Goal: Use online tool/utility: Utilize a website feature to perform a specific function

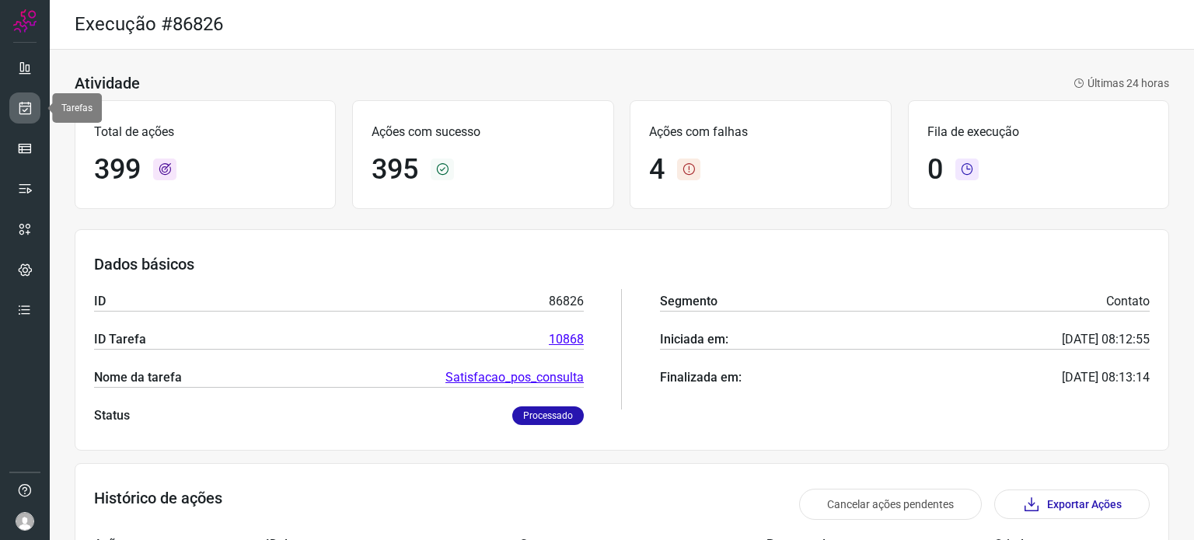
click at [30, 111] on icon at bounding box center [25, 108] width 16 height 16
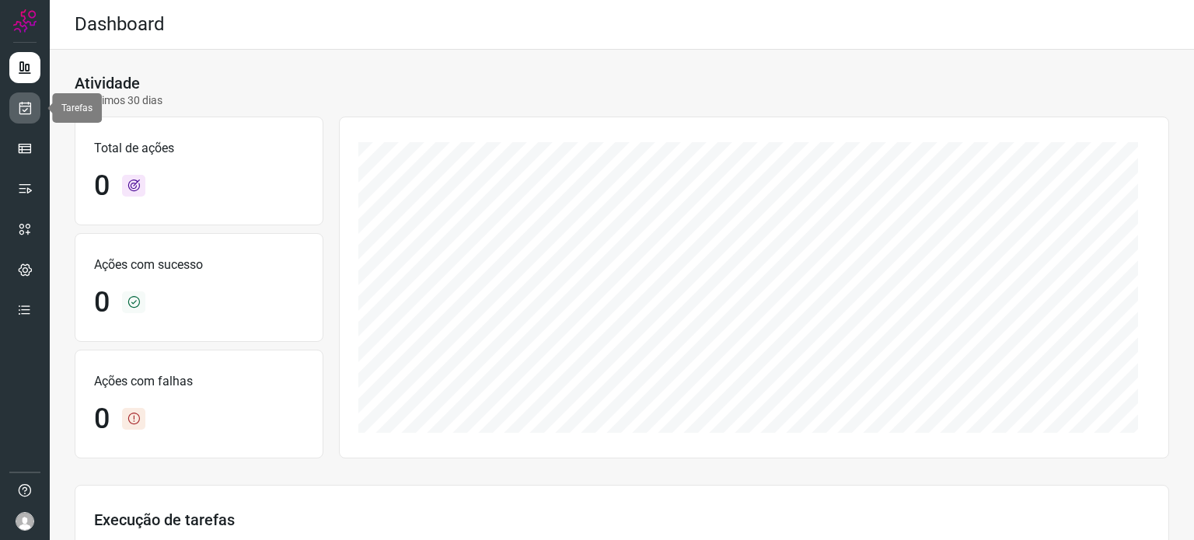
click at [27, 114] on icon at bounding box center [25, 108] width 16 height 16
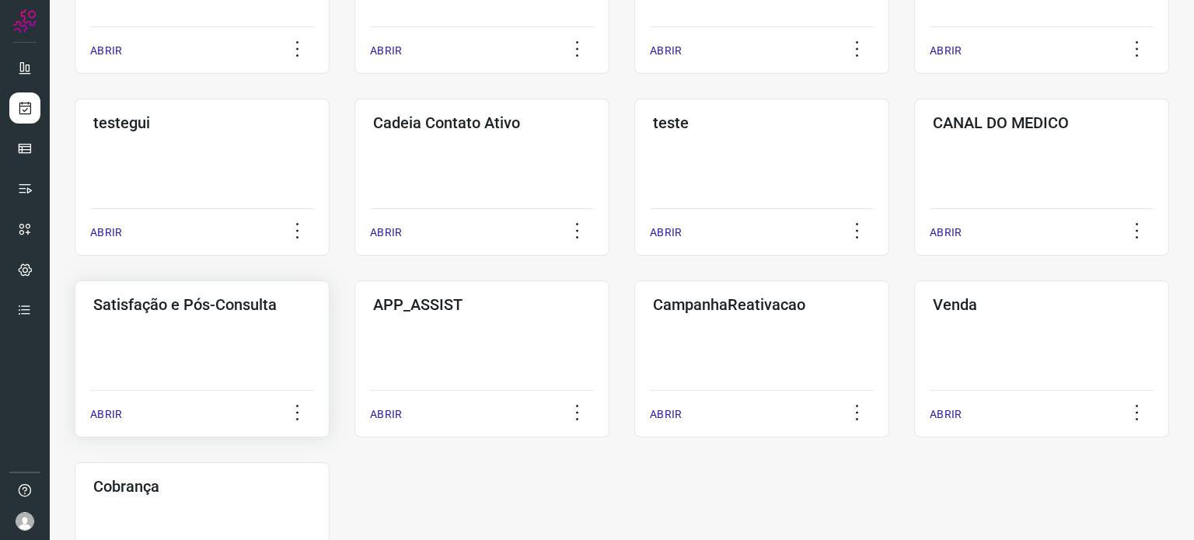
click at [214, 351] on div "Satisfação e Pós-Consulta ABRIR" at bounding box center [202, 359] width 255 height 157
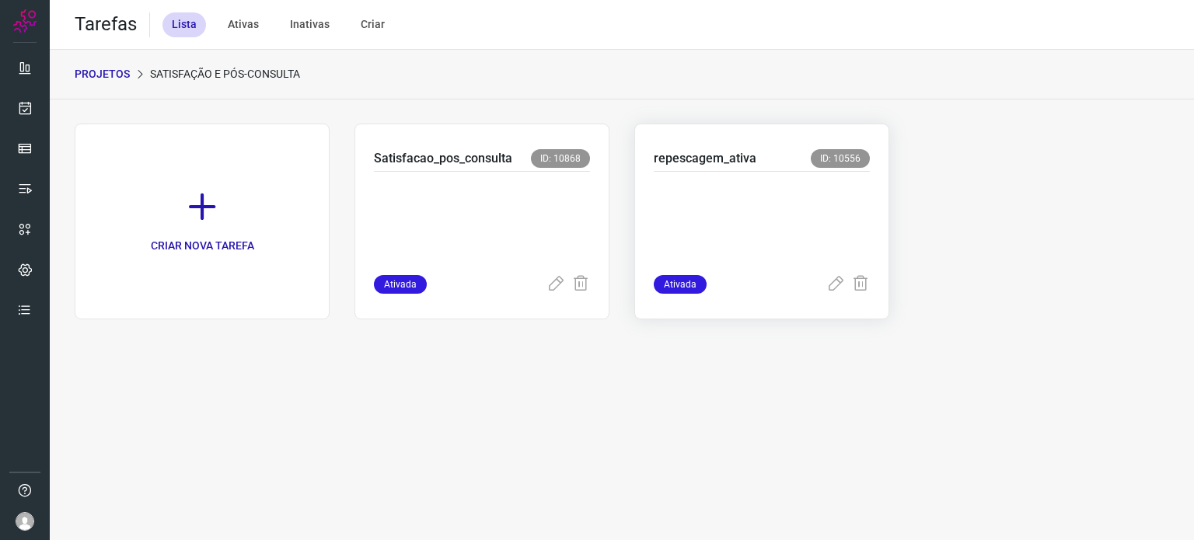
click at [783, 217] on p at bounding box center [762, 220] width 216 height 78
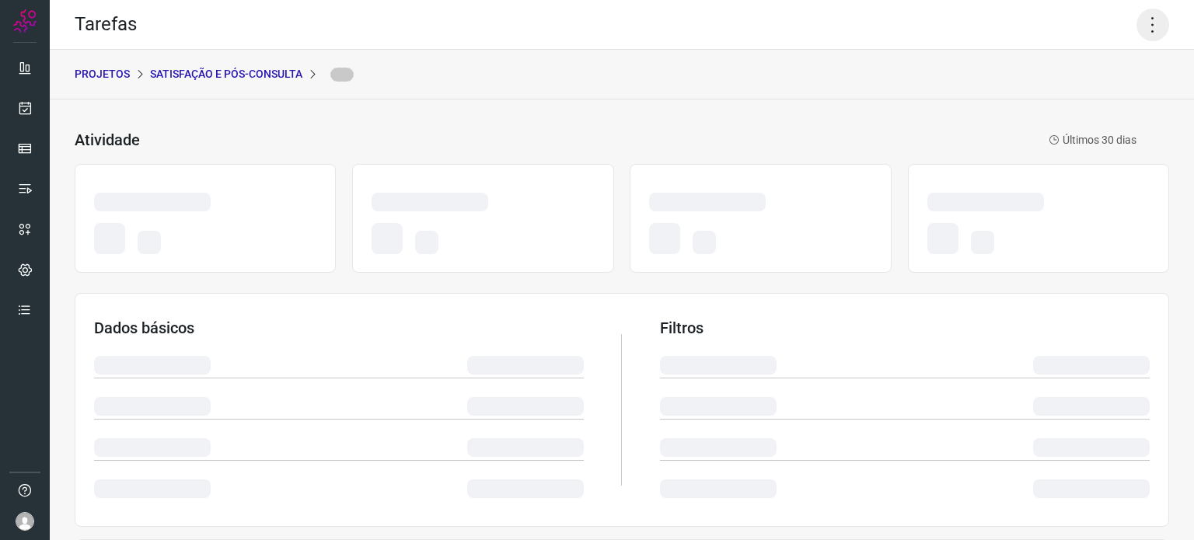
click at [1150, 21] on icon at bounding box center [1152, 25] width 33 height 33
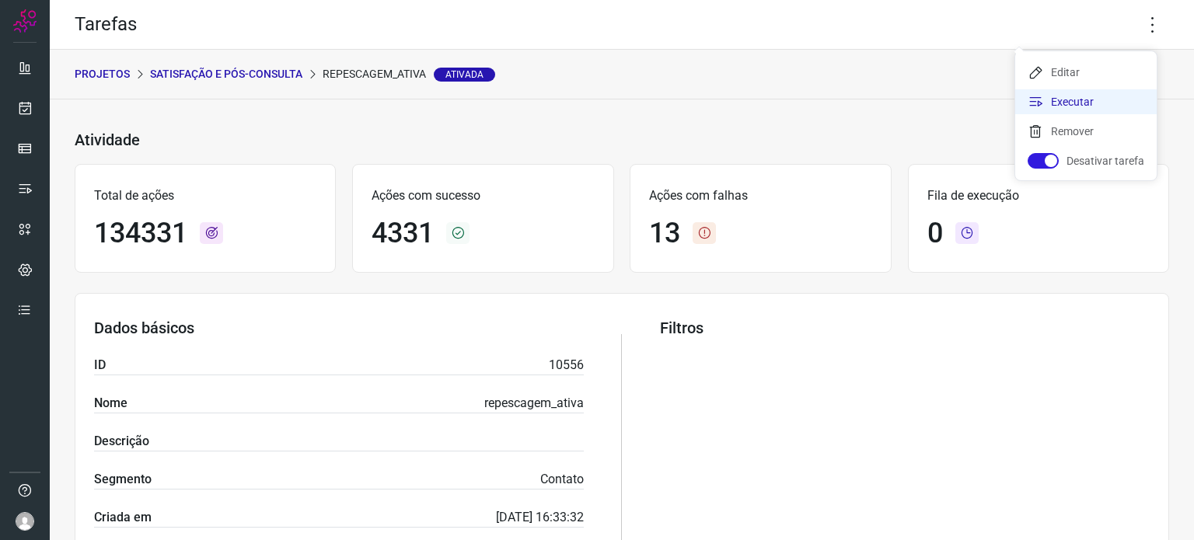
click at [1046, 105] on li "Executar" at bounding box center [1085, 101] width 141 height 25
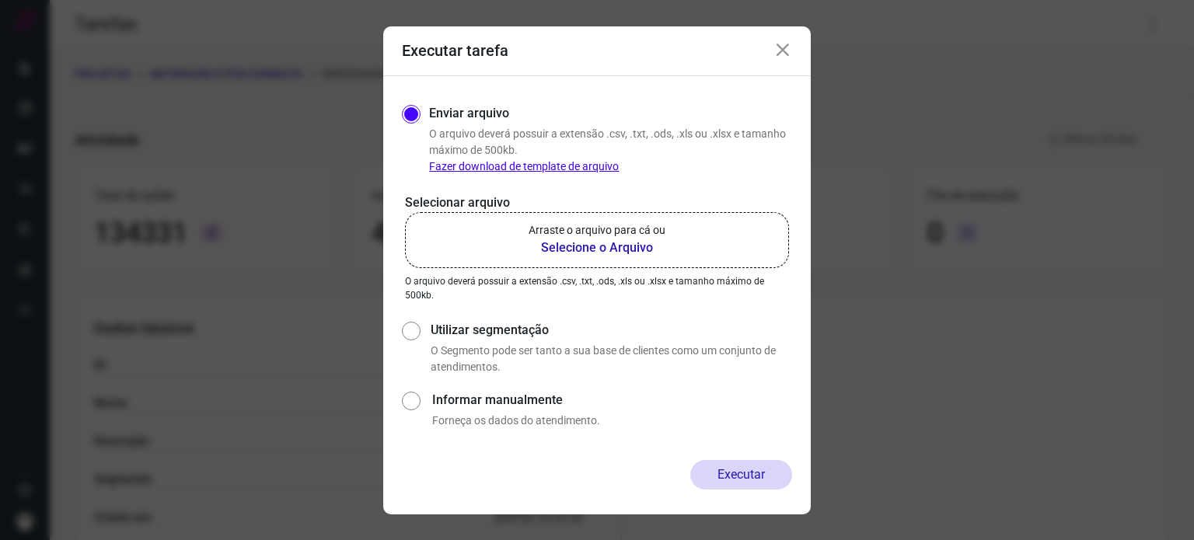
click at [535, 232] on p "Arraste o arquivo para cá ou" at bounding box center [597, 230] width 137 height 16
click at [0, 0] on input "Arraste o arquivo para cá ou Selecione o Arquivo" at bounding box center [0, 0] width 0 height 0
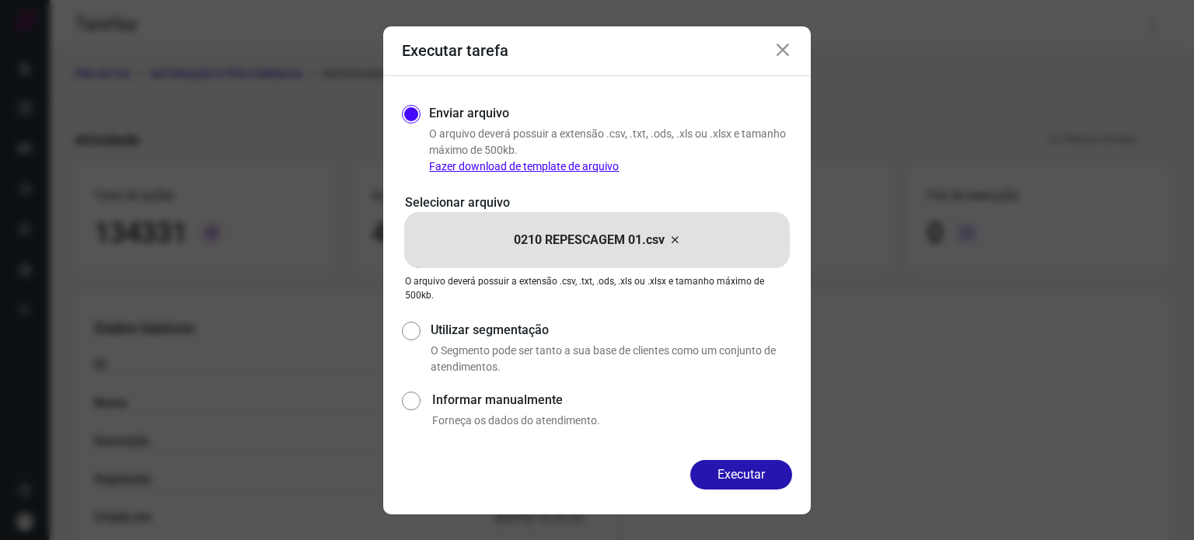
click at [724, 456] on div "Enviar arquivo O arquivo deverá possuir a extensão .csv, .txt, .ods, .xls ou .x…" at bounding box center [596, 268] width 427 height 384
click at [724, 478] on button "Executar" at bounding box center [741, 475] width 102 height 30
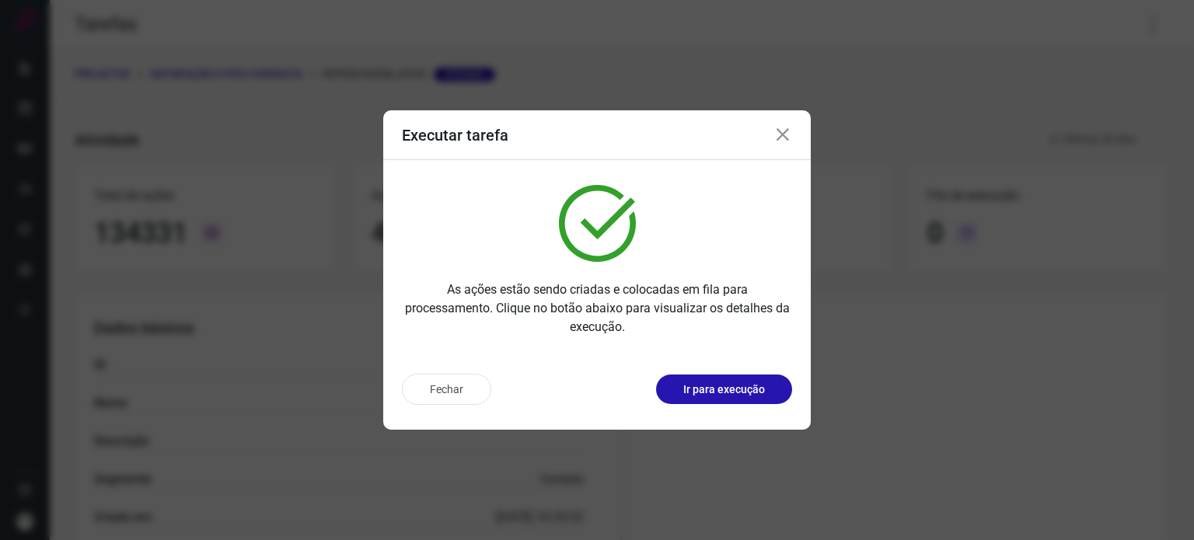
click at [734, 385] on p "Ir para execução" at bounding box center [724, 390] width 82 height 16
